Goal: Transaction & Acquisition: Purchase product/service

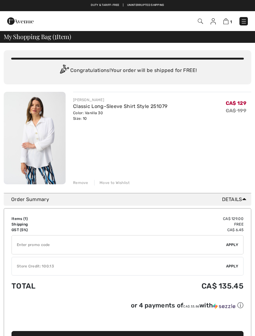
click at [158, 108] on link "Classic Long-Sleeve Shirt Style 251079" at bounding box center [120, 106] width 94 height 6
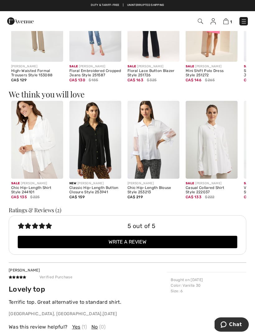
scroll to position [421, 0]
click at [225, 154] on img at bounding box center [211, 140] width 52 height 78
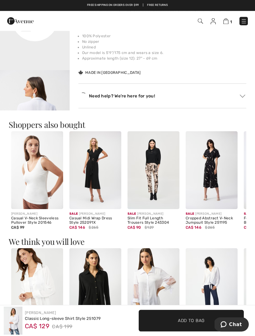
scroll to position [256, 0]
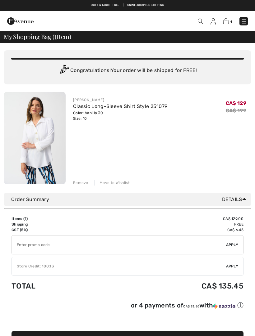
click at [243, 22] on img at bounding box center [243, 21] width 6 height 6
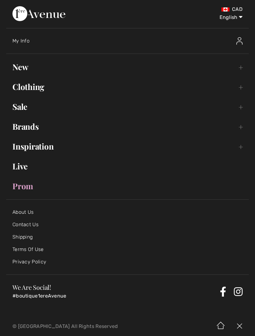
click at [244, 70] on link "New Toggle submenu" at bounding box center [127, 67] width 242 height 14
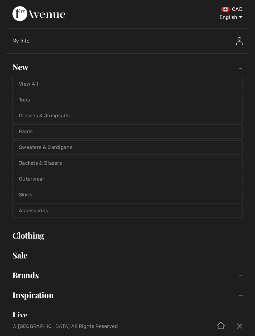
click at [48, 178] on link "Outerwear" at bounding box center [127, 179] width 229 height 14
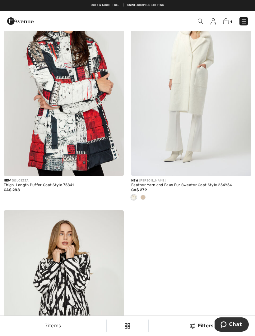
scroll to position [474, 0]
